Goal: Communication & Community: Ask a question

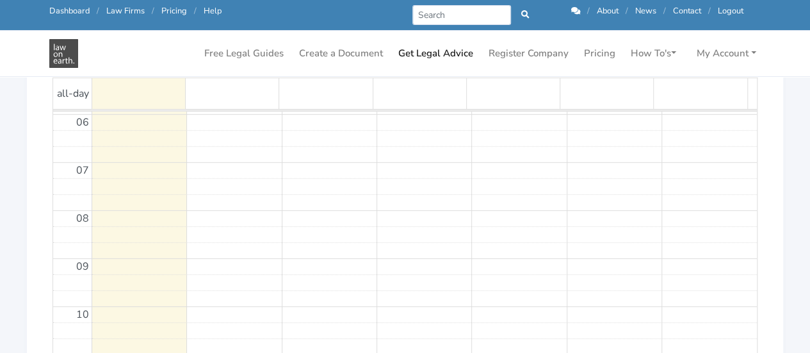
scroll to position [461, 0]
click at [420, 57] on link "Get Legal Advice" at bounding box center [435, 53] width 85 height 25
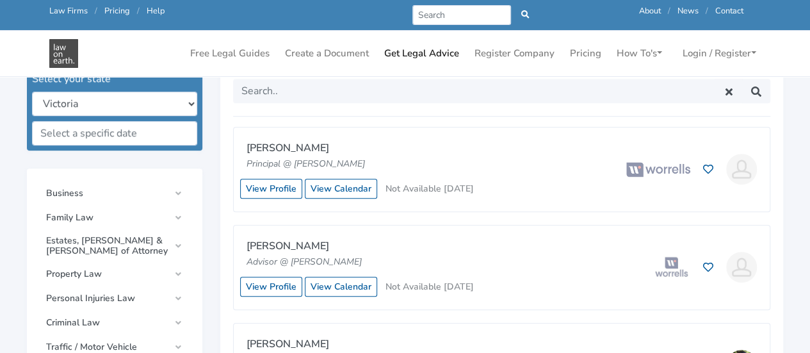
scroll to position [375, 0]
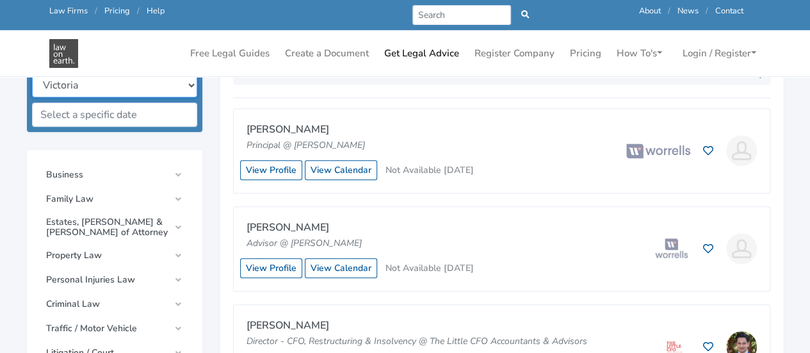
click at [195, 88] on select "New South Wales Queensland South Australia Tasmania Victoria Western Australia …" at bounding box center [114, 85] width 165 height 24
select select "all"
click at [32, 73] on select "New South Wales Queensland South Australia Tasmania Victoria Western Australia …" at bounding box center [114, 85] width 165 height 24
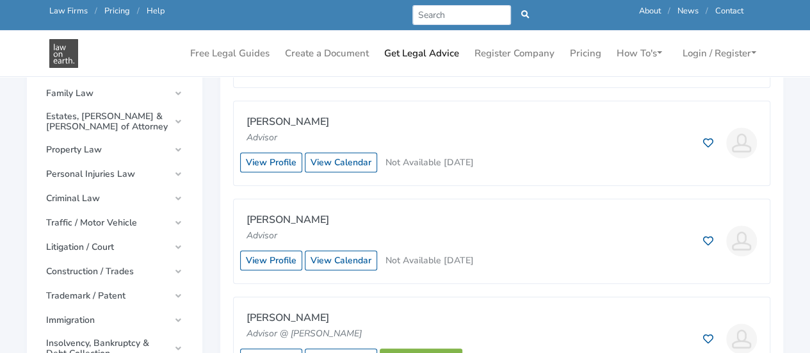
scroll to position [497, 0]
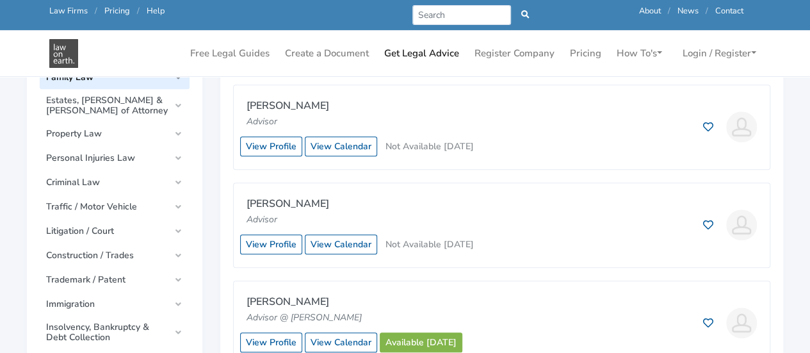
click at [148, 83] on link "Family Law" at bounding box center [115, 77] width 150 height 23
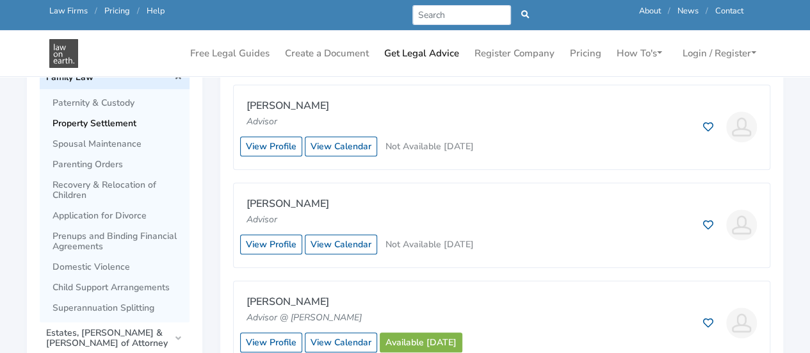
click at [131, 125] on span "Property Settlement" at bounding box center [118, 124] width 131 height 10
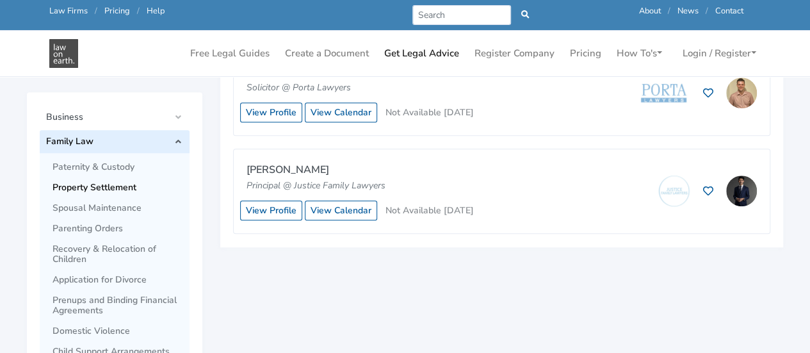
scroll to position [438, 0]
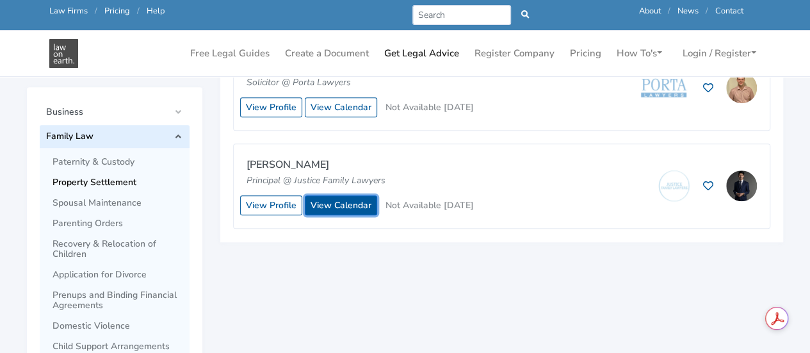
click at [335, 208] on link "View Calendar" at bounding box center [341, 205] width 72 height 20
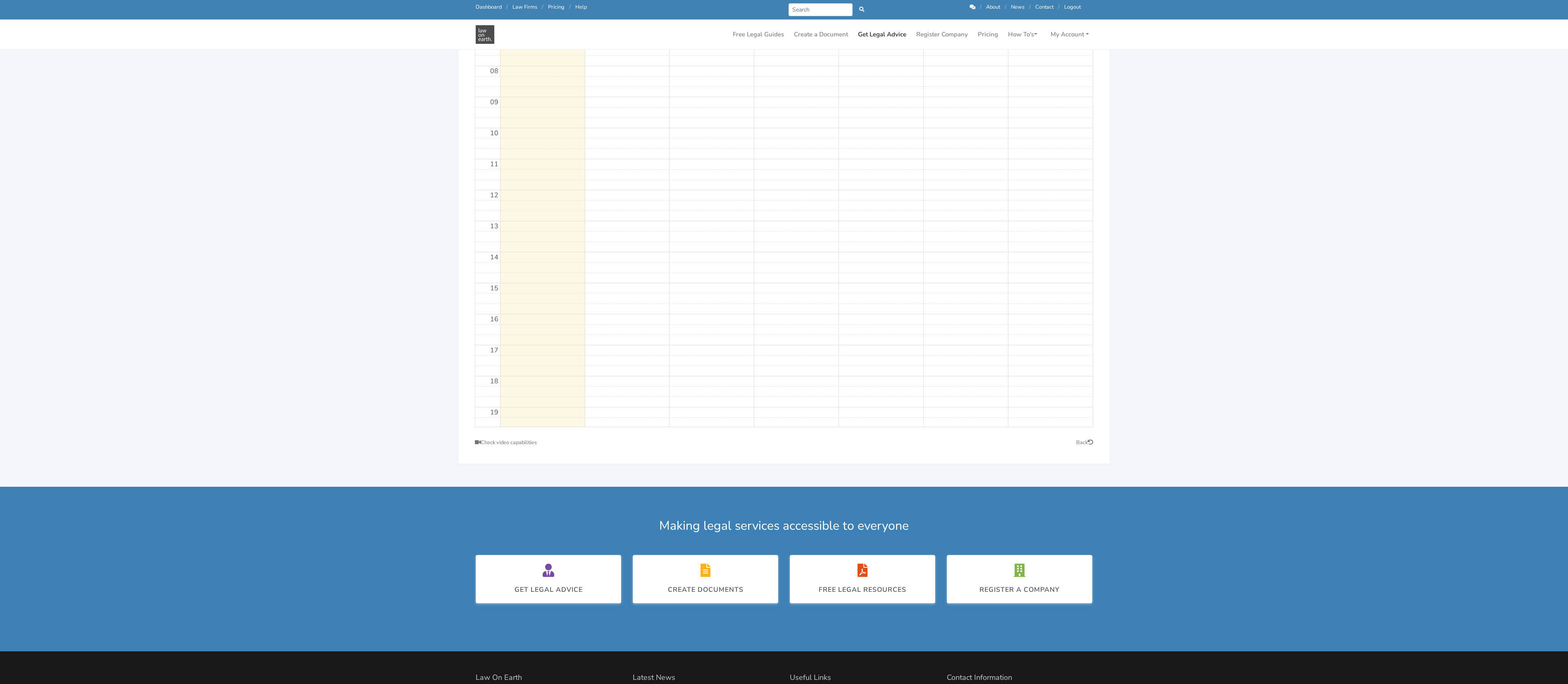
scroll to position [185, 0]
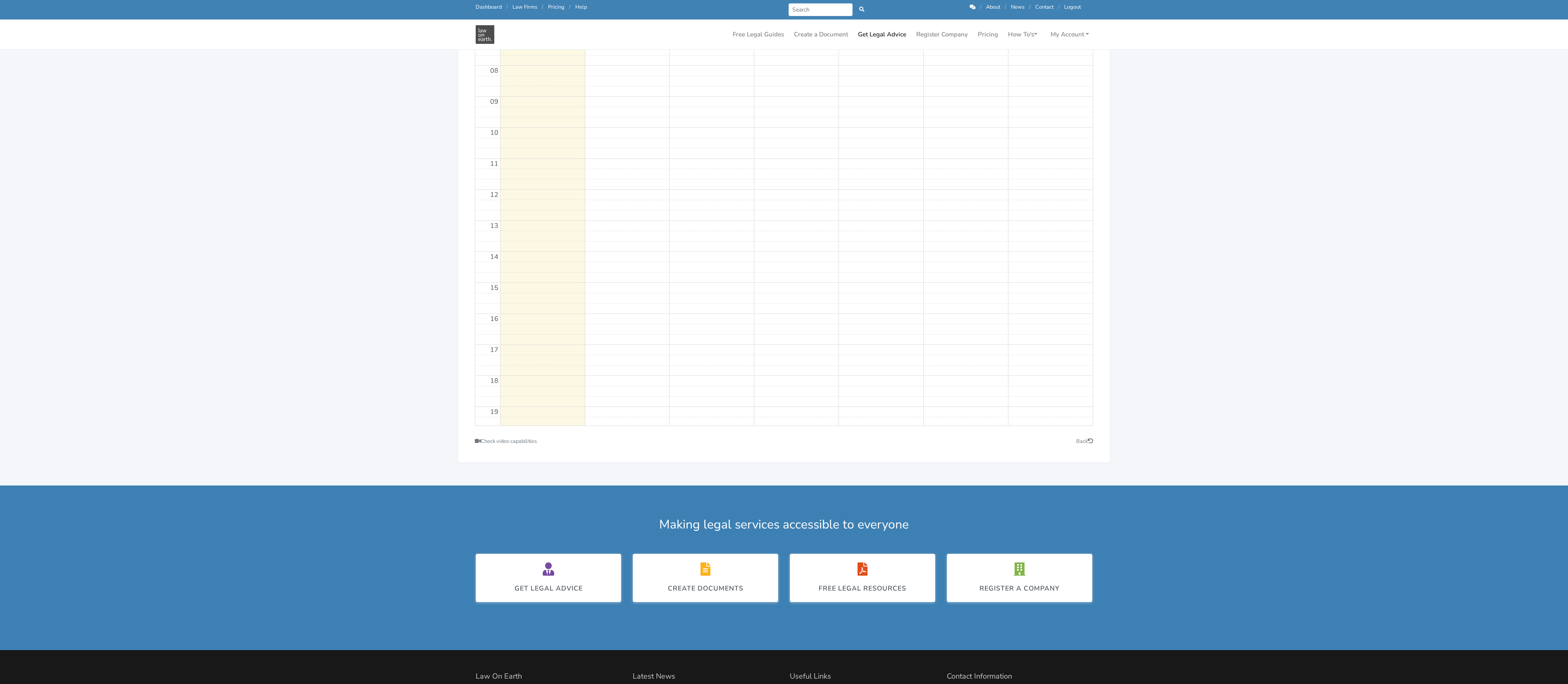
drag, startPoint x: 524, startPoint y: 3, endPoint x: 1178, endPoint y: 310, distance: 722.5
click at [522, 227] on main "Hayder Shkara Principal @ Justice Family Lawyers Please click on your preferred…" at bounding box center [784, 114] width 1568 height 741
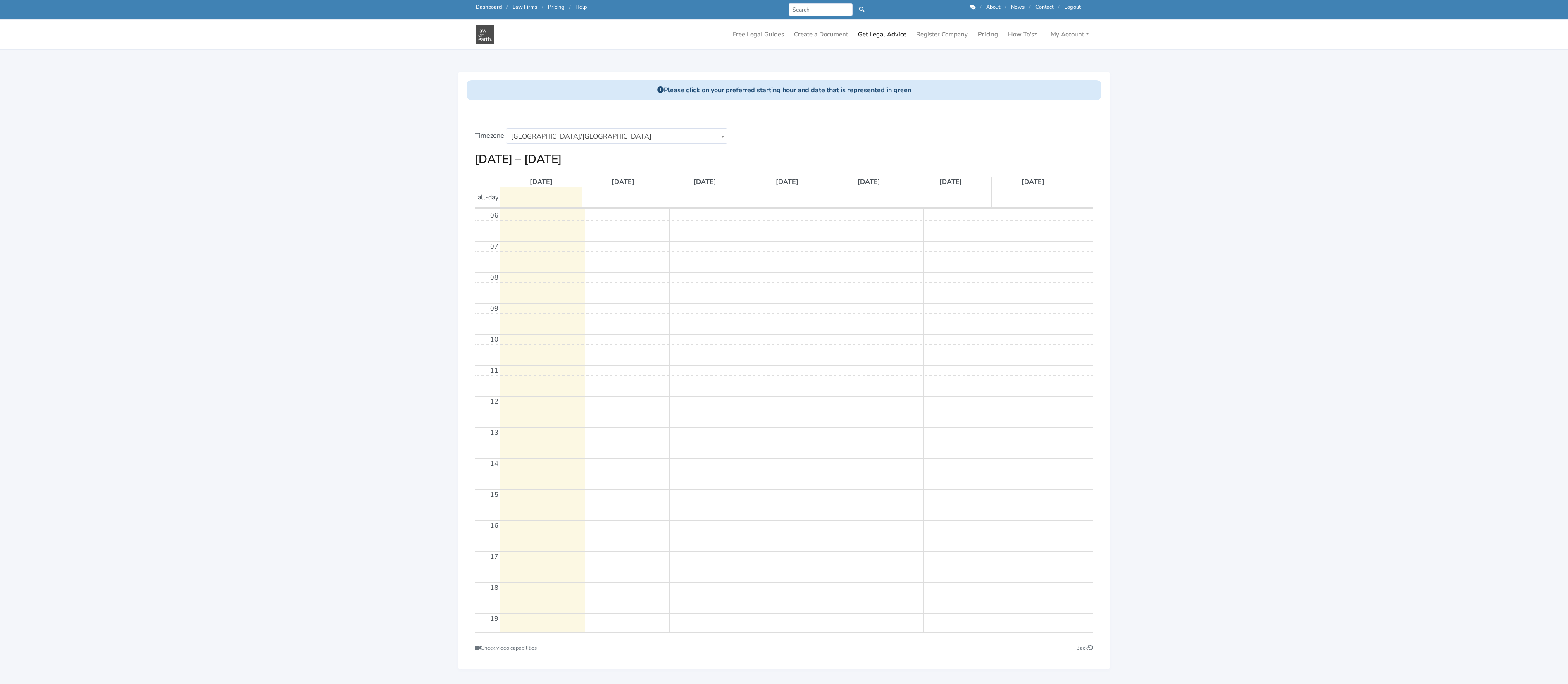
scroll to position [0, 0]
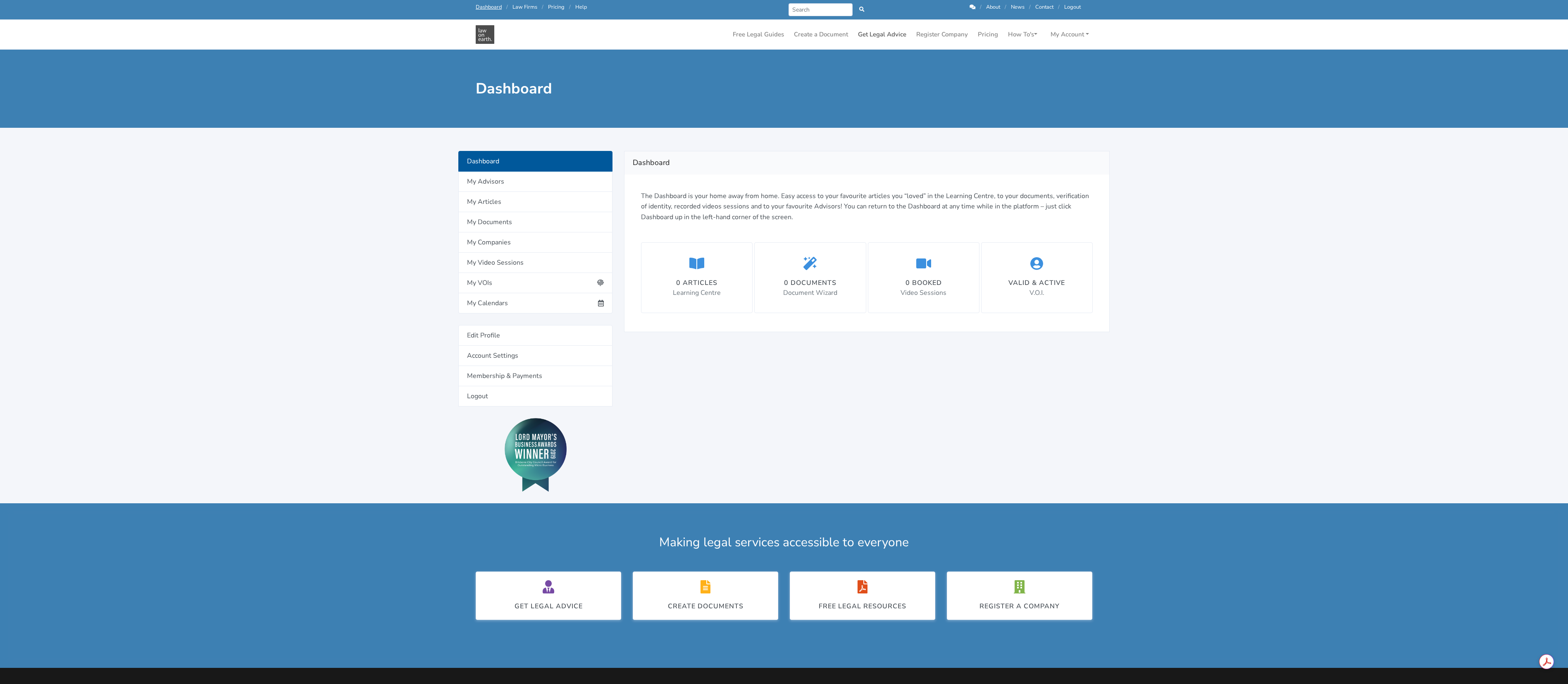
click at [875, 31] on link "Get Legal Advice" at bounding box center [882, 34] width 55 height 16
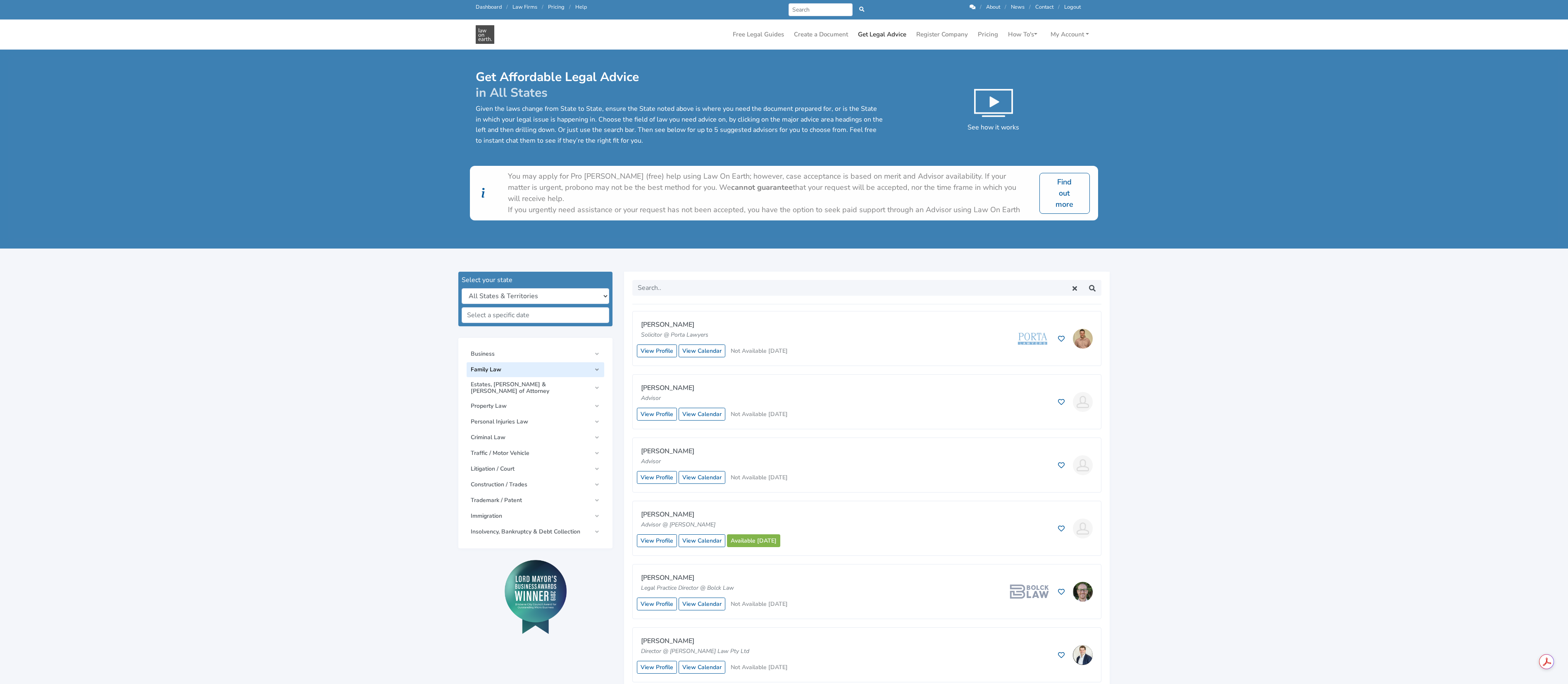
click at [516, 367] on span "Family Law" at bounding box center [531, 370] width 120 height 6
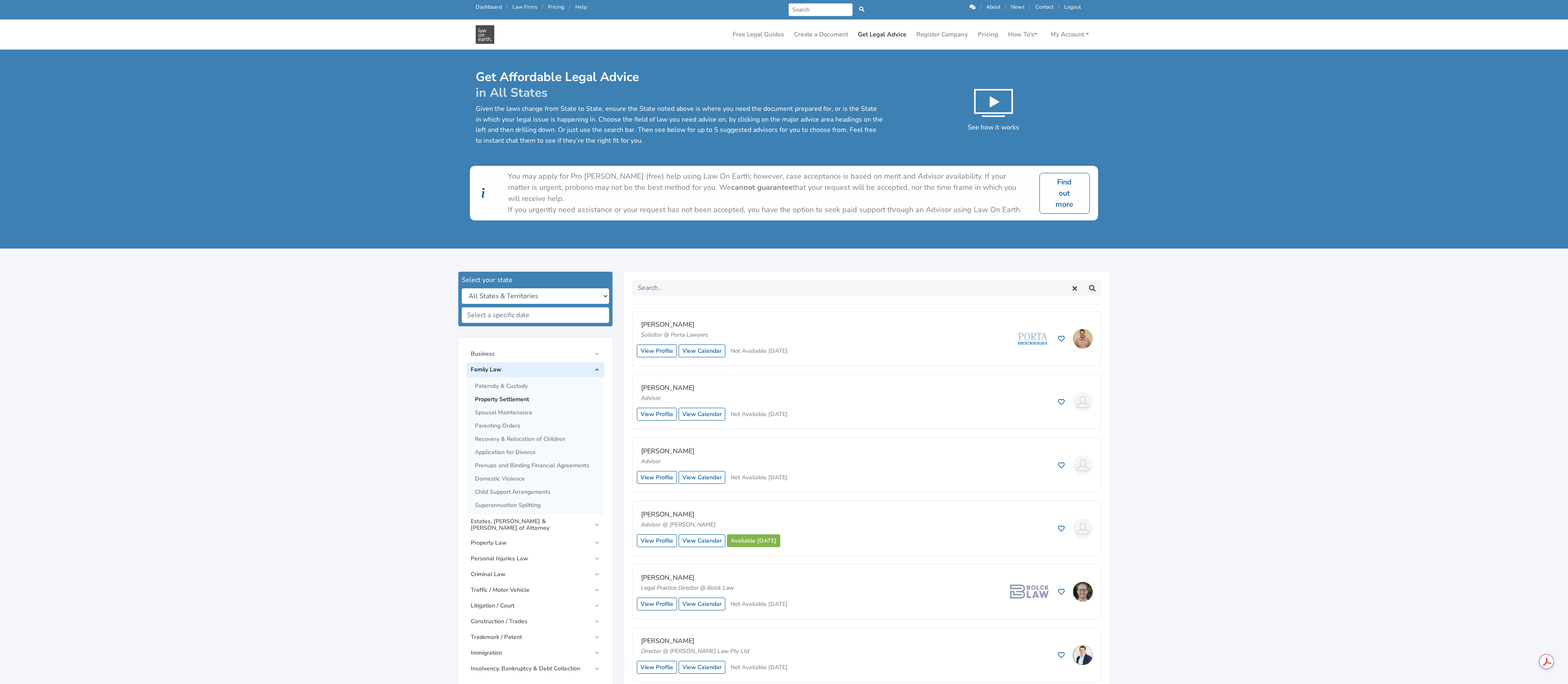
click at [538, 396] on span "Property Settlement" at bounding box center [537, 399] width 125 height 6
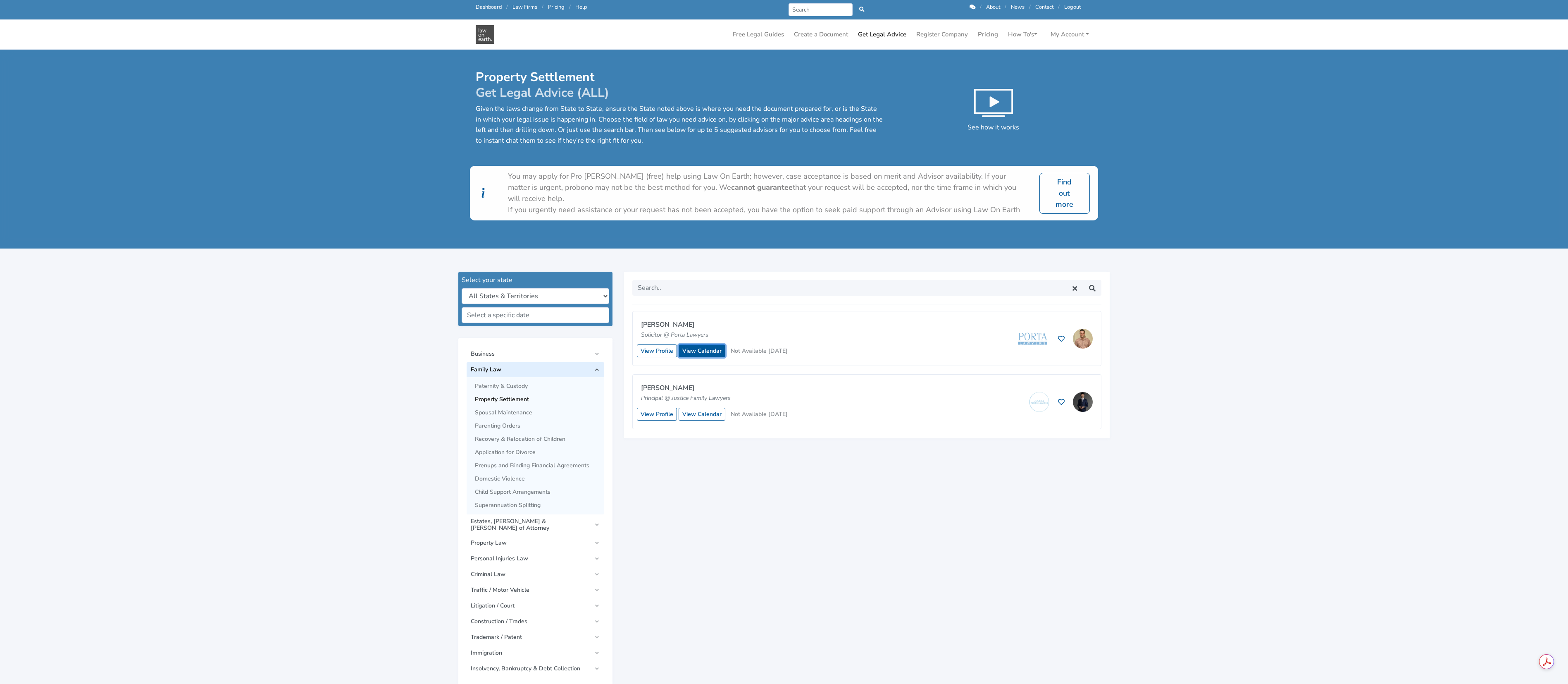
click at [693, 348] on link "View Calendar" at bounding box center [702, 351] width 46 height 13
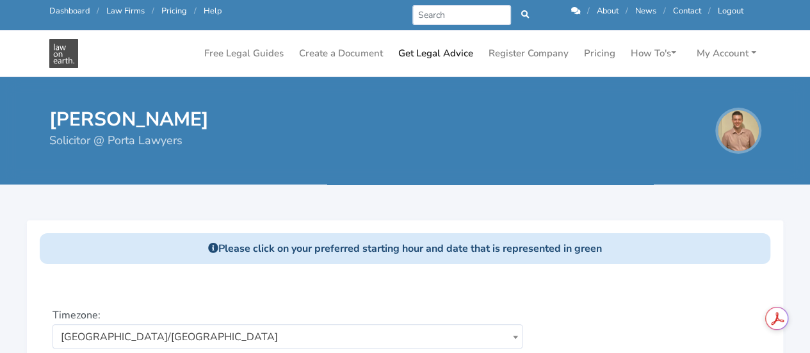
scroll to position [300, 0]
drag, startPoint x: 176, startPoint y: 6, endPoint x: 472, endPoint y: 279, distance: 403.0
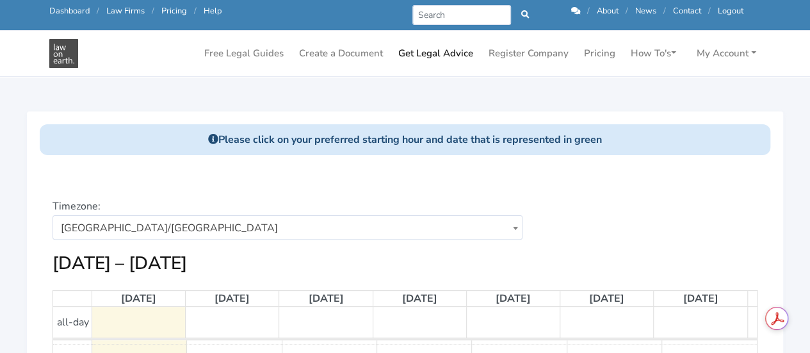
scroll to position [103, 0]
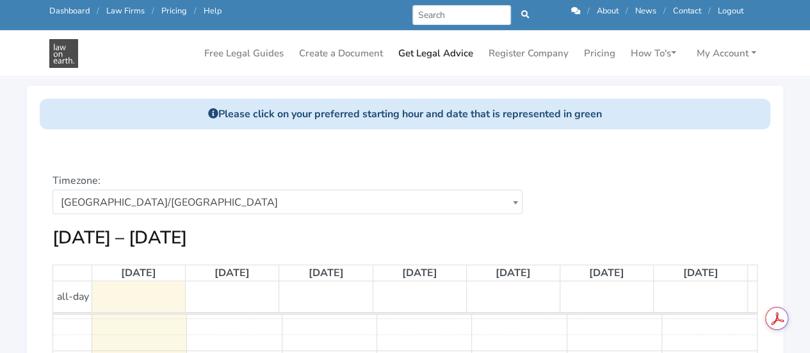
click at [709, 270] on span "[DATE]" at bounding box center [701, 273] width 35 height 14
click at [693, 211] on div "Choose a date: [DATE]" at bounding box center [587, 200] width 362 height 54
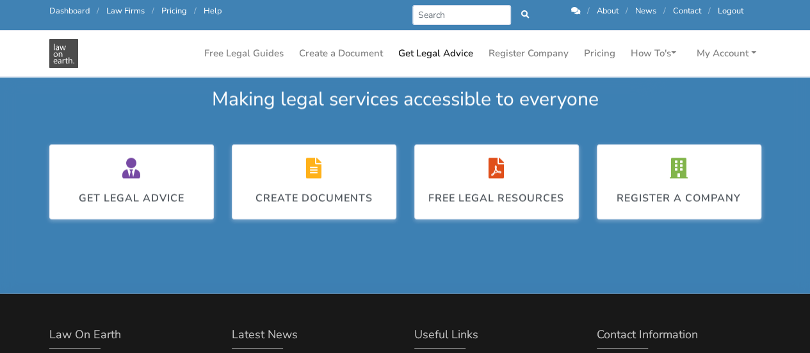
scroll to position [974, 0]
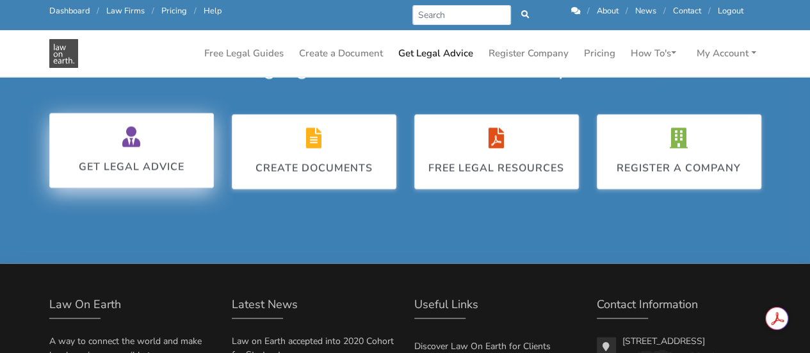
click at [94, 152] on div "Get Legal Advice" at bounding box center [132, 150] width 106 height 48
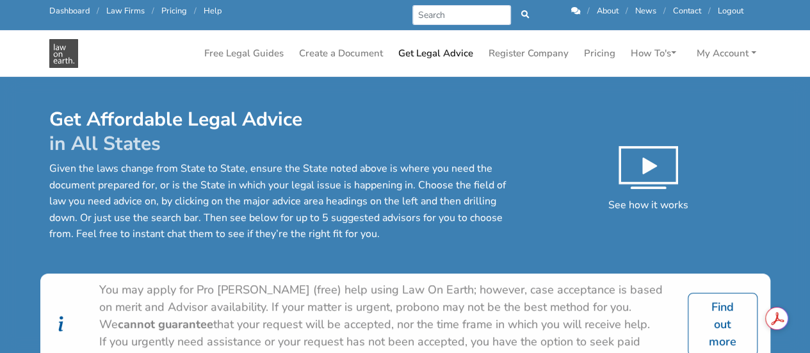
click at [357, 269] on div "Get Affordable Legal Advice in All States Given the laws change from State to S…" at bounding box center [405, 191] width 730 height 166
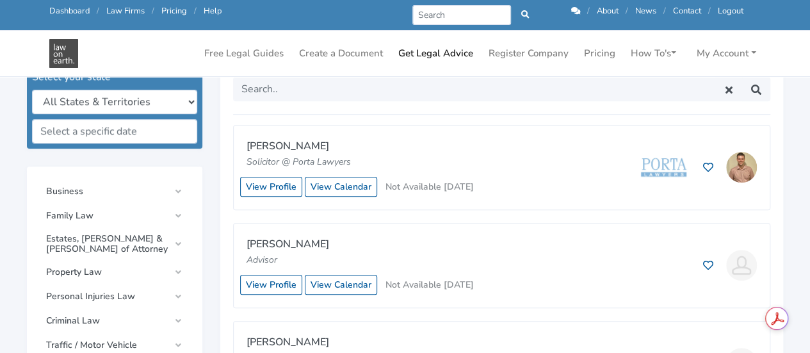
scroll to position [384, 0]
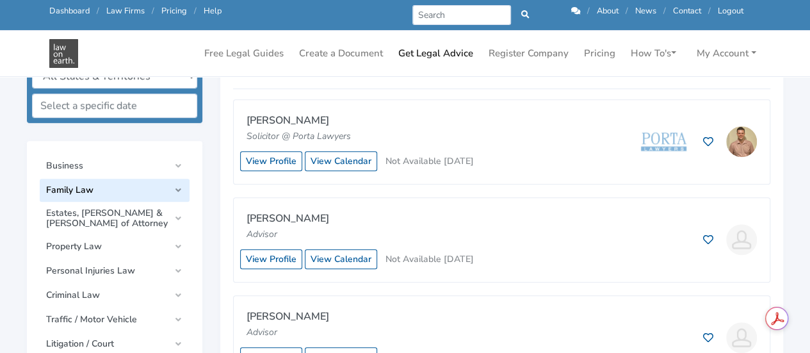
click at [95, 192] on span "Family Law" at bounding box center [107, 190] width 123 height 10
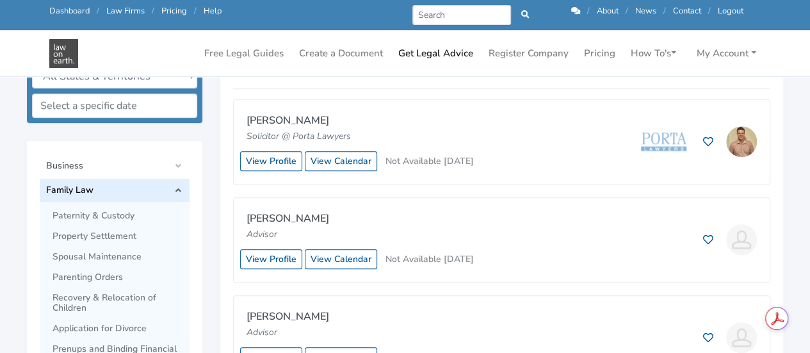
click at [78, 194] on span "Family Law" at bounding box center [107, 190] width 123 height 10
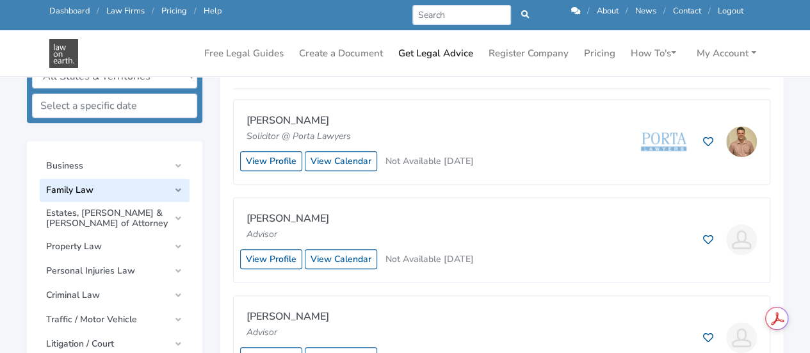
click at [78, 194] on span "Family Law" at bounding box center [107, 190] width 123 height 10
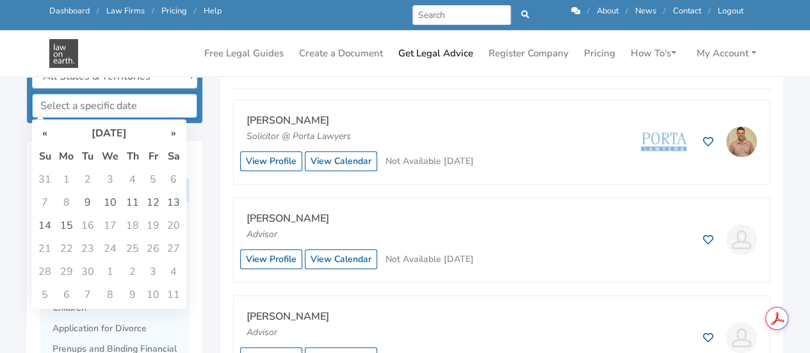
click at [125, 113] on input "text" at bounding box center [114, 106] width 165 height 24
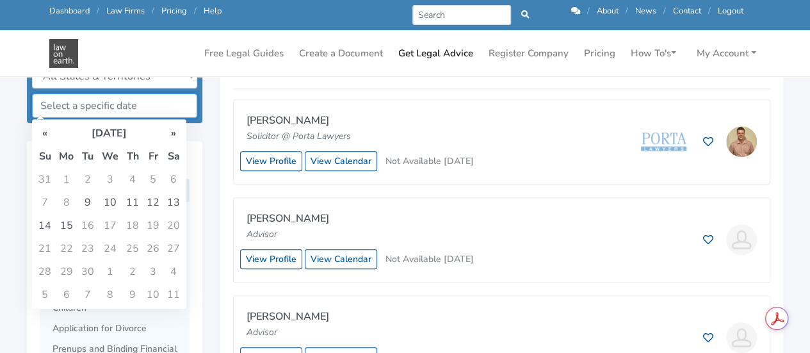
click at [149, 99] on input "text" at bounding box center [114, 106] width 165 height 24
click at [139, 297] on td "9" at bounding box center [132, 294] width 21 height 23
click at [177, 134] on th "»" at bounding box center [173, 133] width 21 height 23
click at [108, 176] on td "1" at bounding box center [110, 179] width 24 height 23
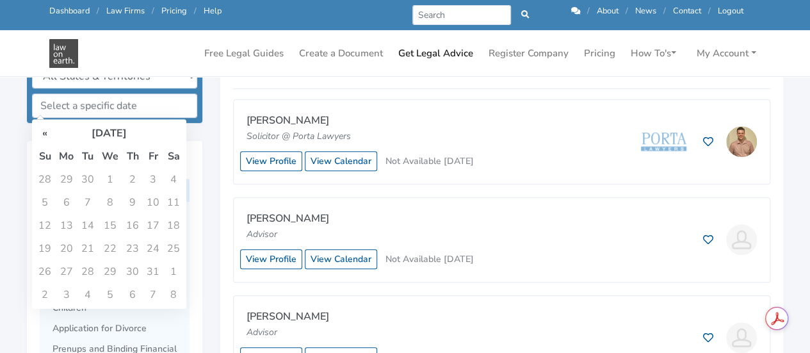
click at [108, 176] on td "1" at bounding box center [110, 179] width 24 height 23
click at [44, 135] on th "«" at bounding box center [45, 133] width 21 height 23
click at [74, 224] on td "15" at bounding box center [66, 225] width 22 height 23
type input "15/09/2025"
click at [74, 224] on td "15" at bounding box center [66, 225] width 22 height 23
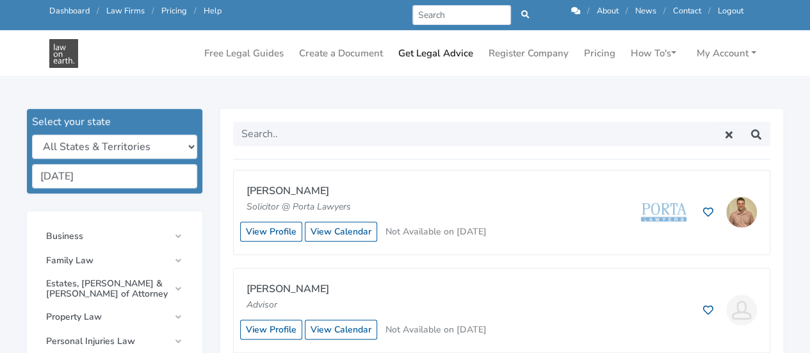
scroll to position [316, 0]
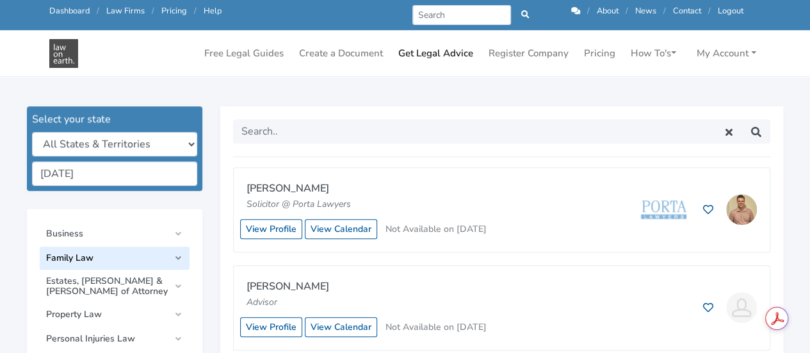
click at [128, 251] on link "Family Law" at bounding box center [115, 258] width 150 height 23
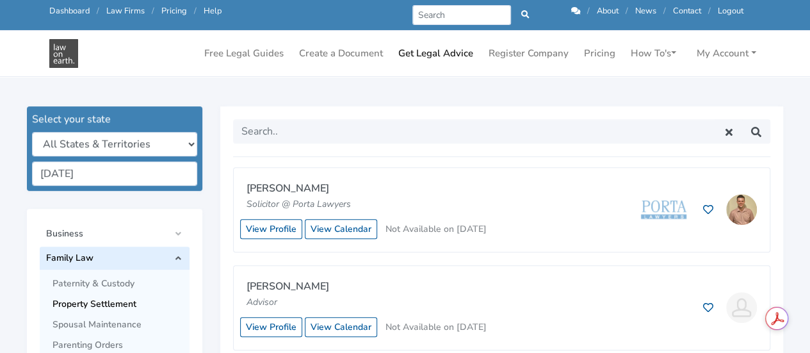
click at [115, 302] on span "Property Settlement" at bounding box center [118, 304] width 131 height 10
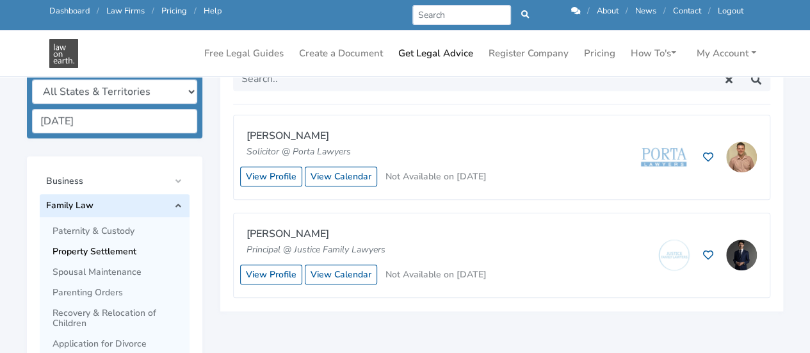
scroll to position [403, 0]
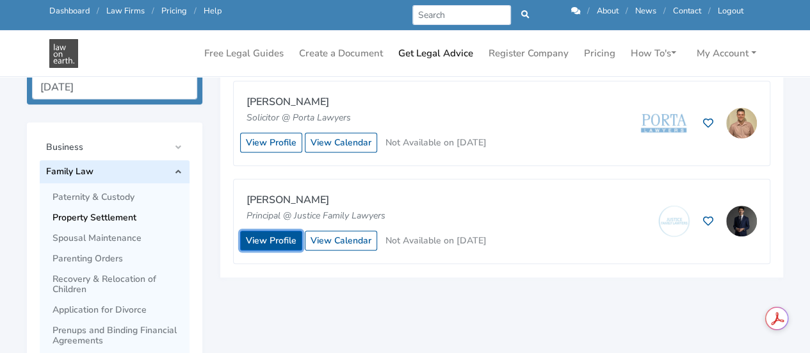
click at [261, 240] on link "View Profile" at bounding box center [271, 241] width 62 height 20
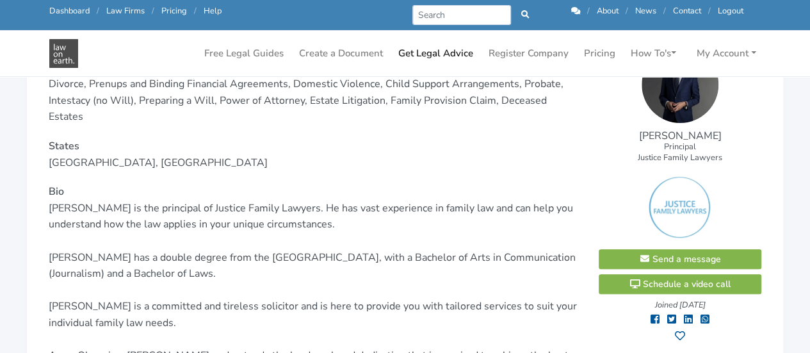
scroll to position [191, 0]
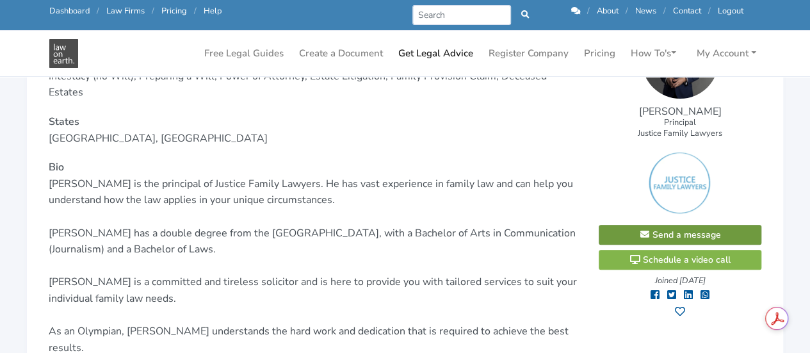
click at [700, 235] on span "Send a message" at bounding box center [680, 235] width 83 height 12
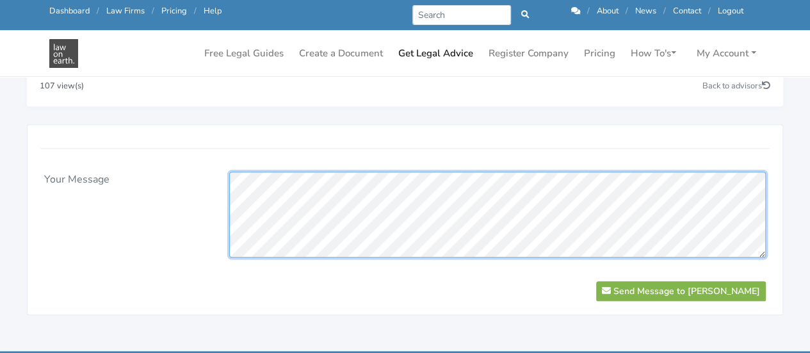
scroll to position [107, 0]
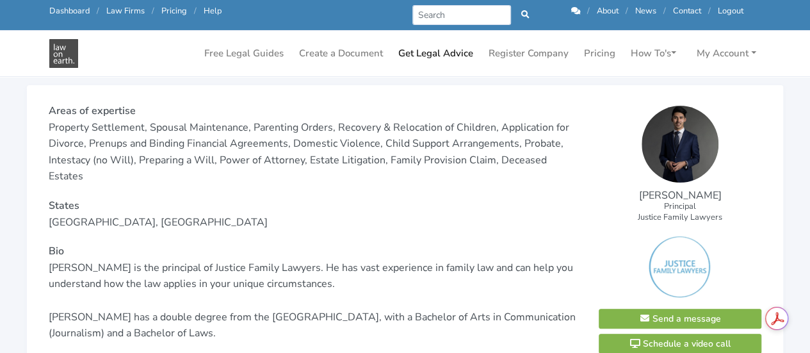
click at [375, 198] on p "States" at bounding box center [314, 206] width 530 height 17
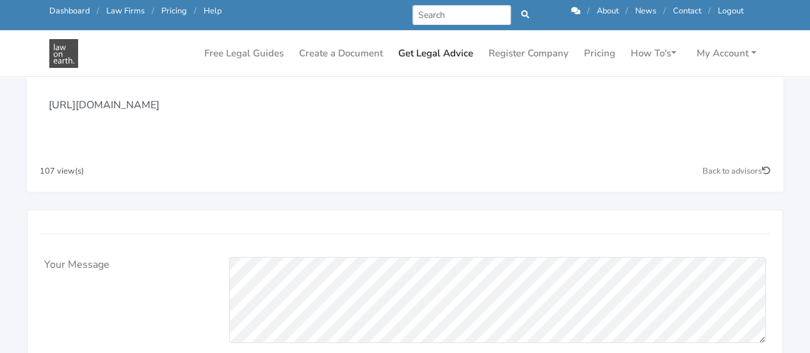
scroll to position [505, 0]
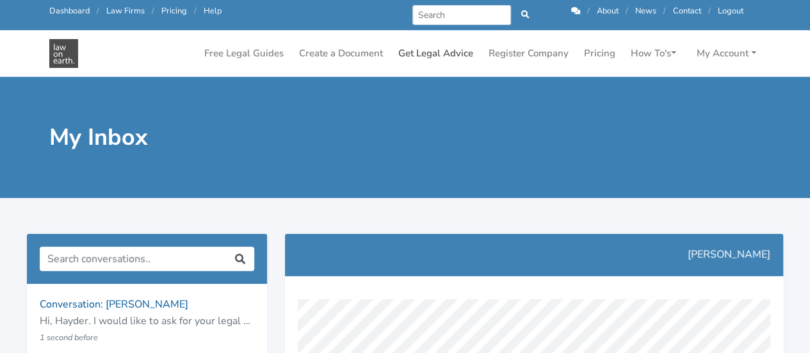
click at [441, 58] on link "Get Legal Advice" at bounding box center [435, 53] width 85 height 25
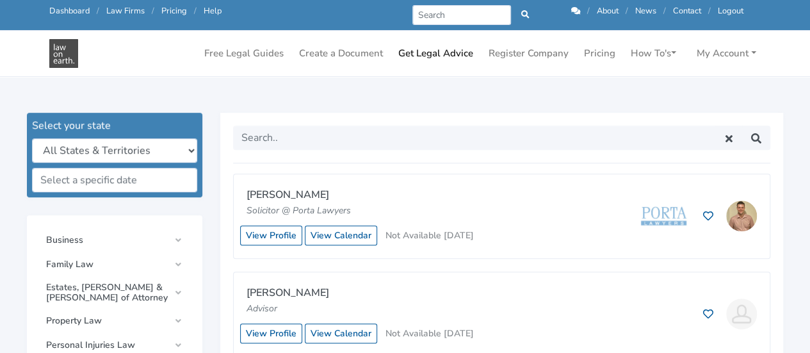
scroll to position [384, 0]
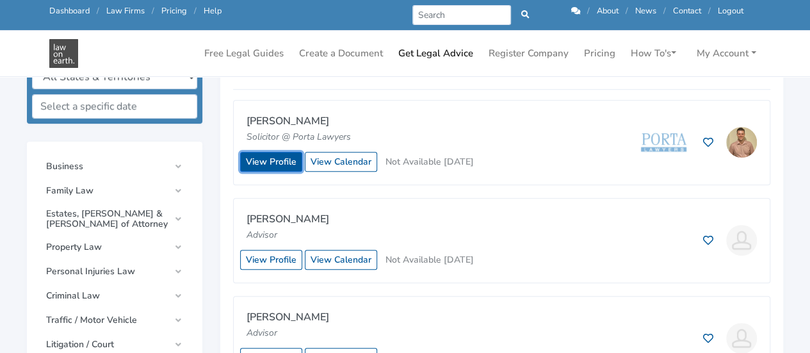
click at [275, 160] on link "View Profile" at bounding box center [271, 162] width 62 height 20
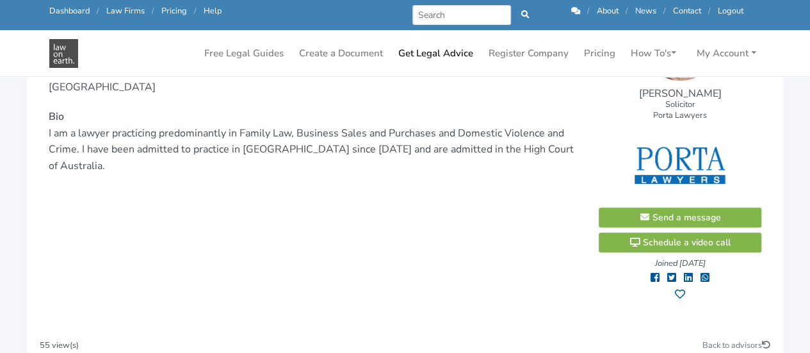
scroll to position [238, 0]
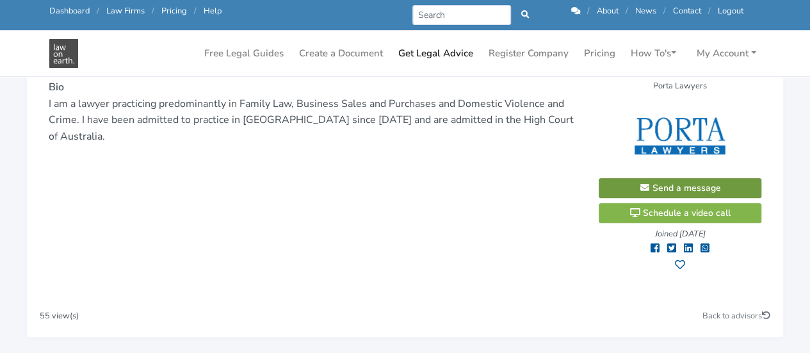
click at [694, 188] on span "Send a message" at bounding box center [680, 188] width 83 height 12
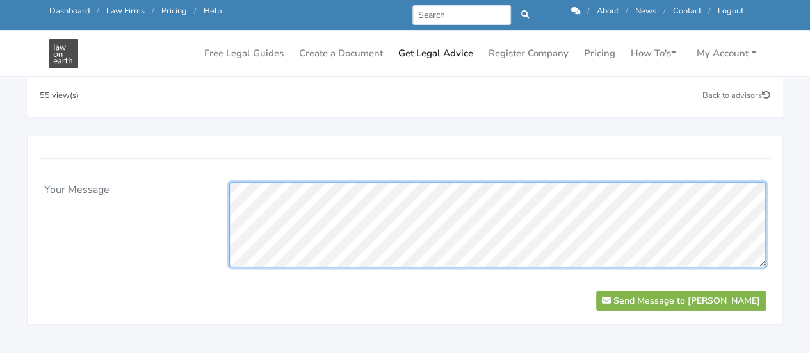
scroll to position [460, 0]
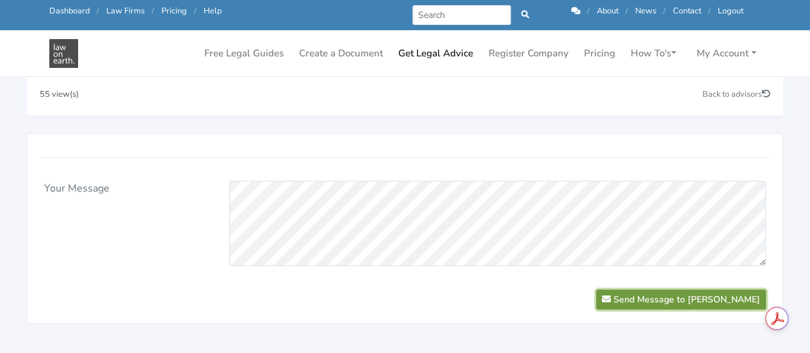
click at [701, 298] on button "Send Message to [PERSON_NAME]" at bounding box center [681, 300] width 170 height 20
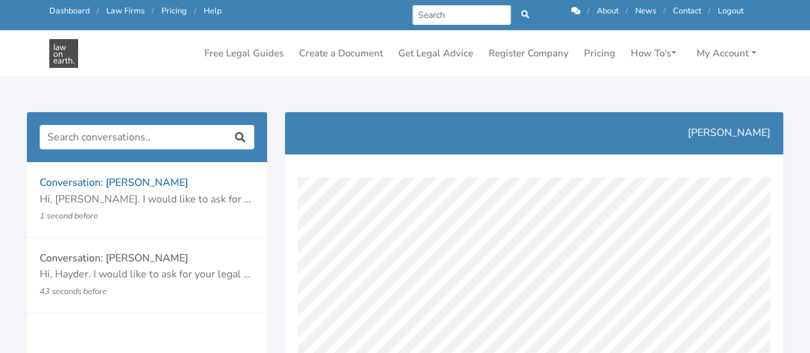
scroll to position [134, 0]
